Goal: Find specific page/section: Find specific page/section

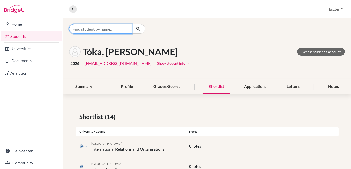
click at [126, 29] on input "Find student by name..." at bounding box center [100, 29] width 63 height 10
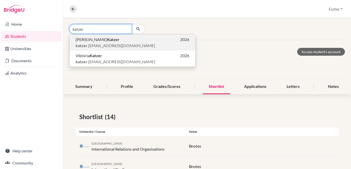
type input "katzer"
click at [110, 44] on span "[PERSON_NAME] .[EMAIL_ADDRESS][DOMAIN_NAME]" at bounding box center [116, 46] width 80 height 6
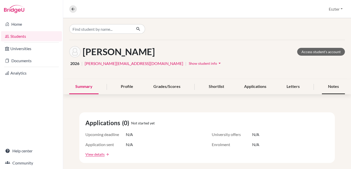
click at [331, 86] on div "Notes" at bounding box center [333, 87] width 23 height 15
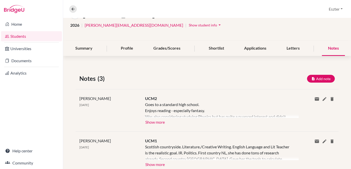
scroll to position [43, 0]
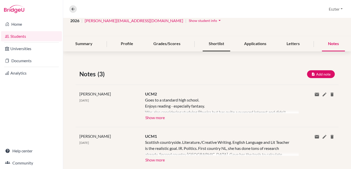
click at [209, 40] on div "Shortlist" at bounding box center [217, 44] width 28 height 15
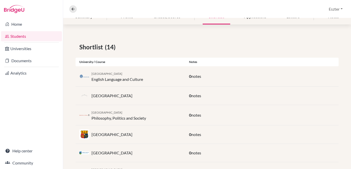
scroll to position [72, 0]
